Goal: Transaction & Acquisition: Purchase product/service

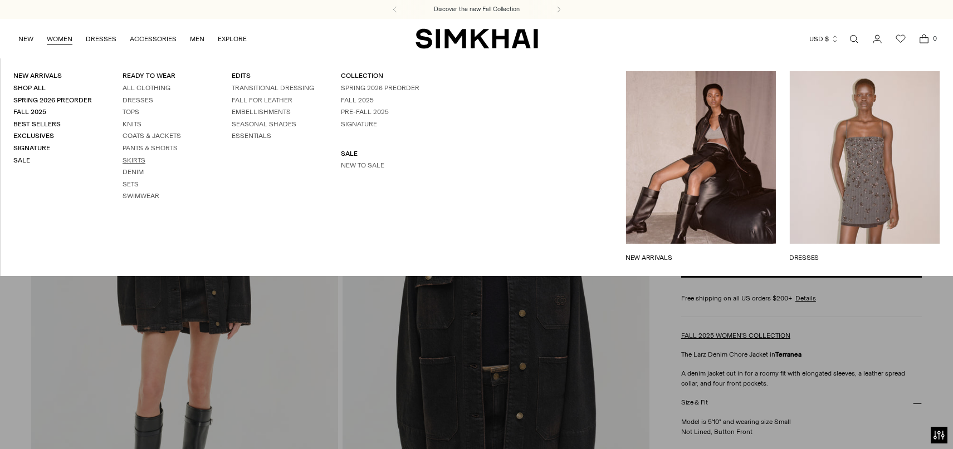
click at [132, 158] on link "Skirts" at bounding box center [134, 160] width 23 height 8
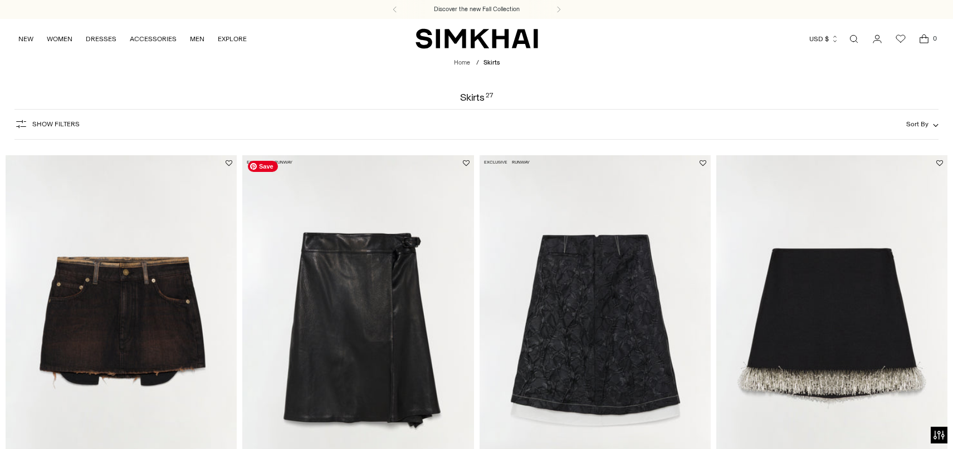
click at [406, 248] on img at bounding box center [357, 328] width 231 height 347
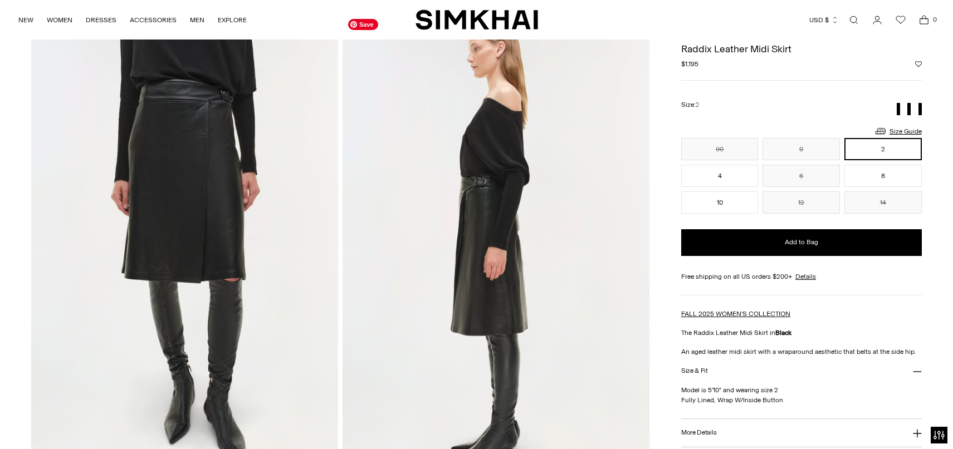
scroll to position [526, 0]
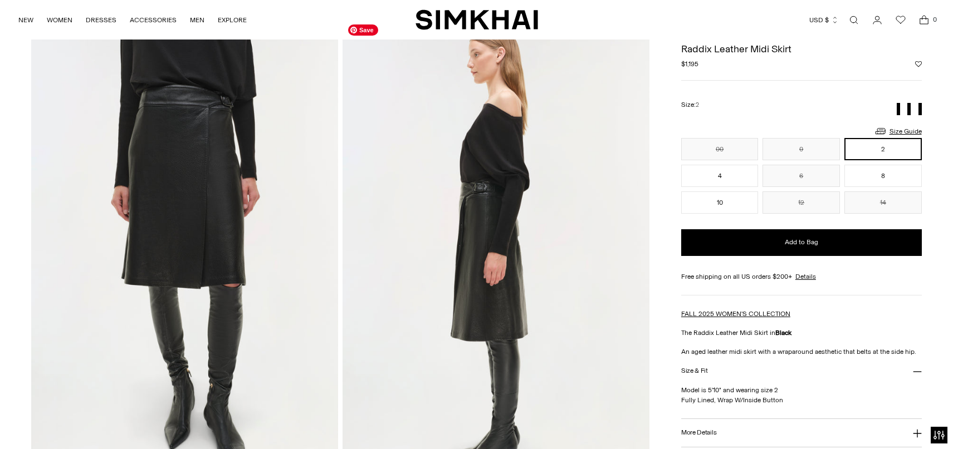
click at [506, 202] on img at bounding box center [496, 249] width 307 height 460
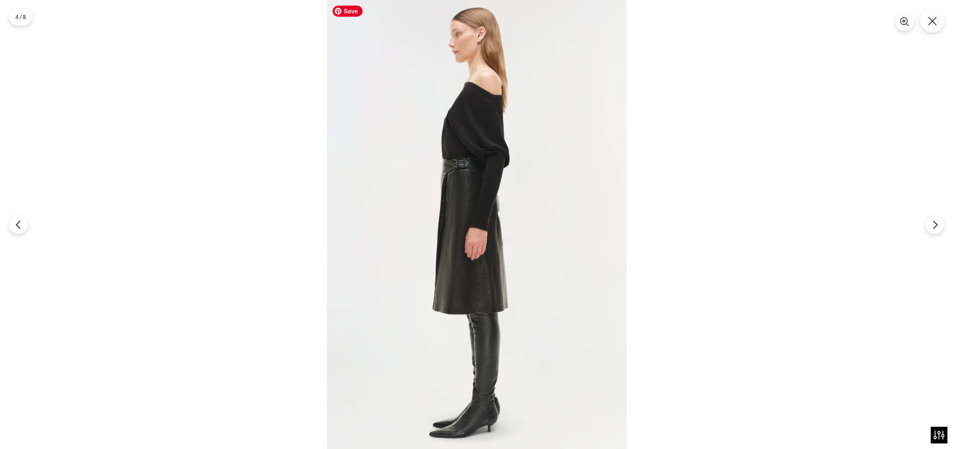
click at [459, 163] on img at bounding box center [477, 224] width 300 height 449
